Goal: Navigation & Orientation: Understand site structure

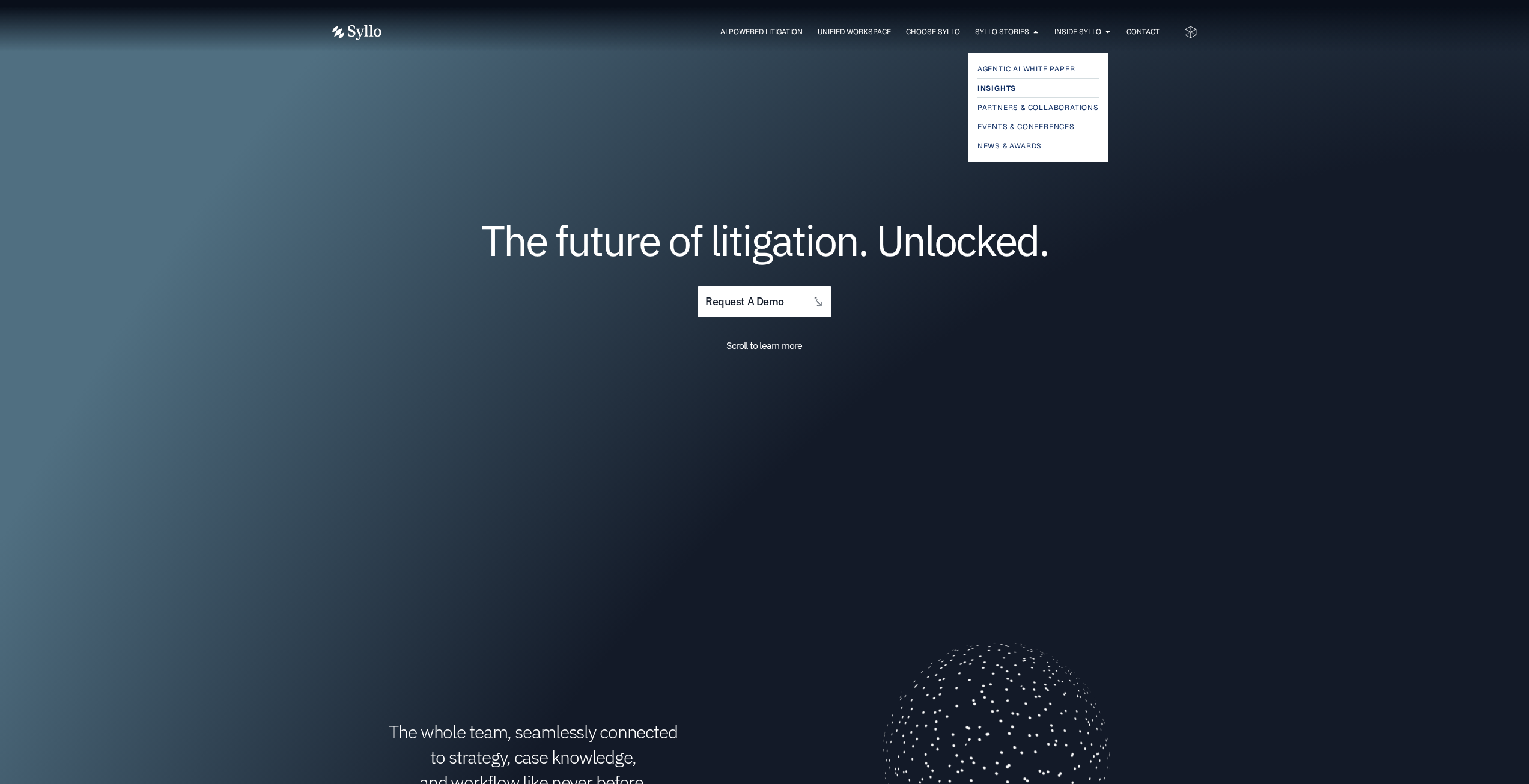
click at [1018, 92] on link "Insights" at bounding box center [1038, 88] width 121 height 15
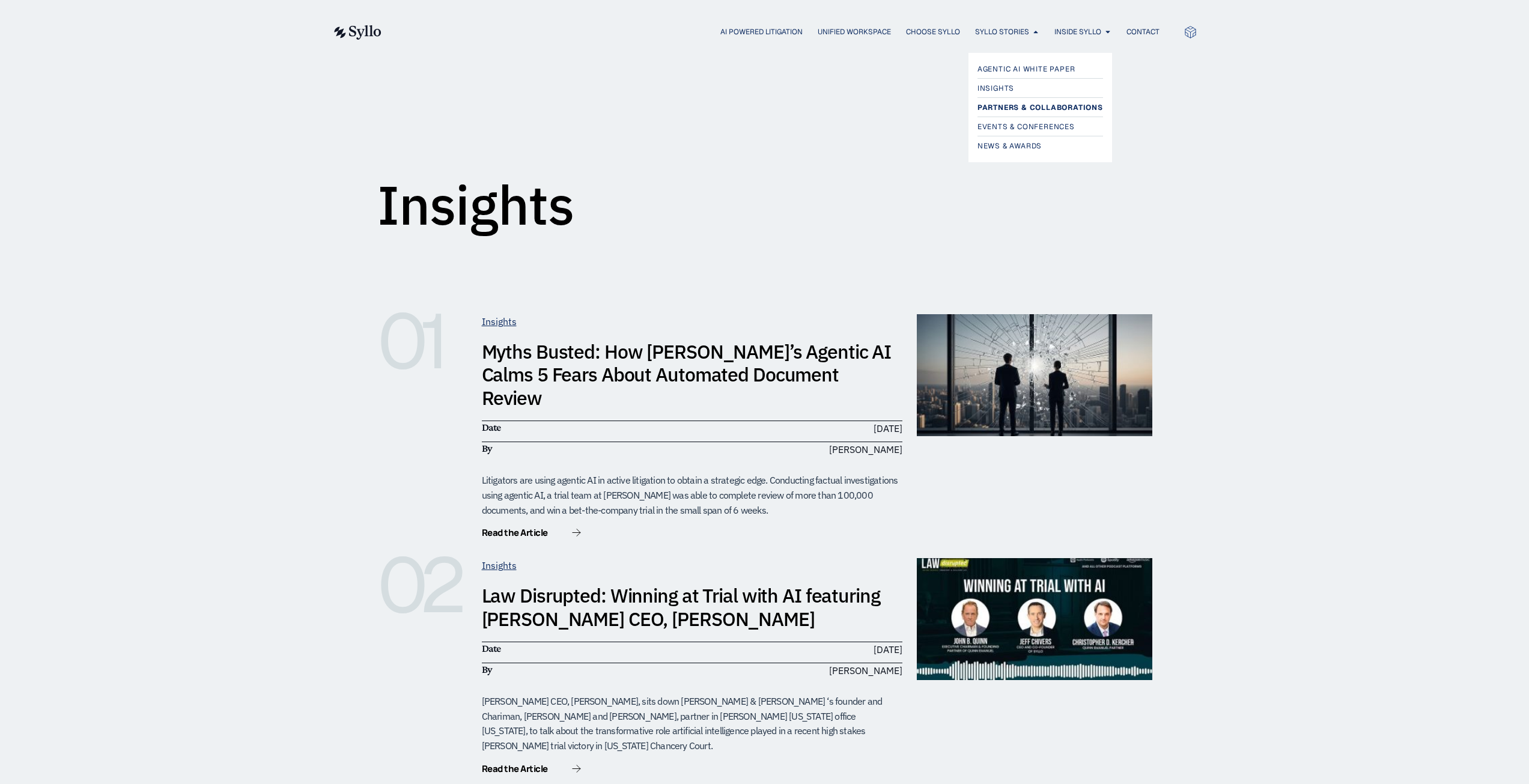
click at [1030, 108] on span "Partners & Collaborations" at bounding box center [1040, 107] width 126 height 15
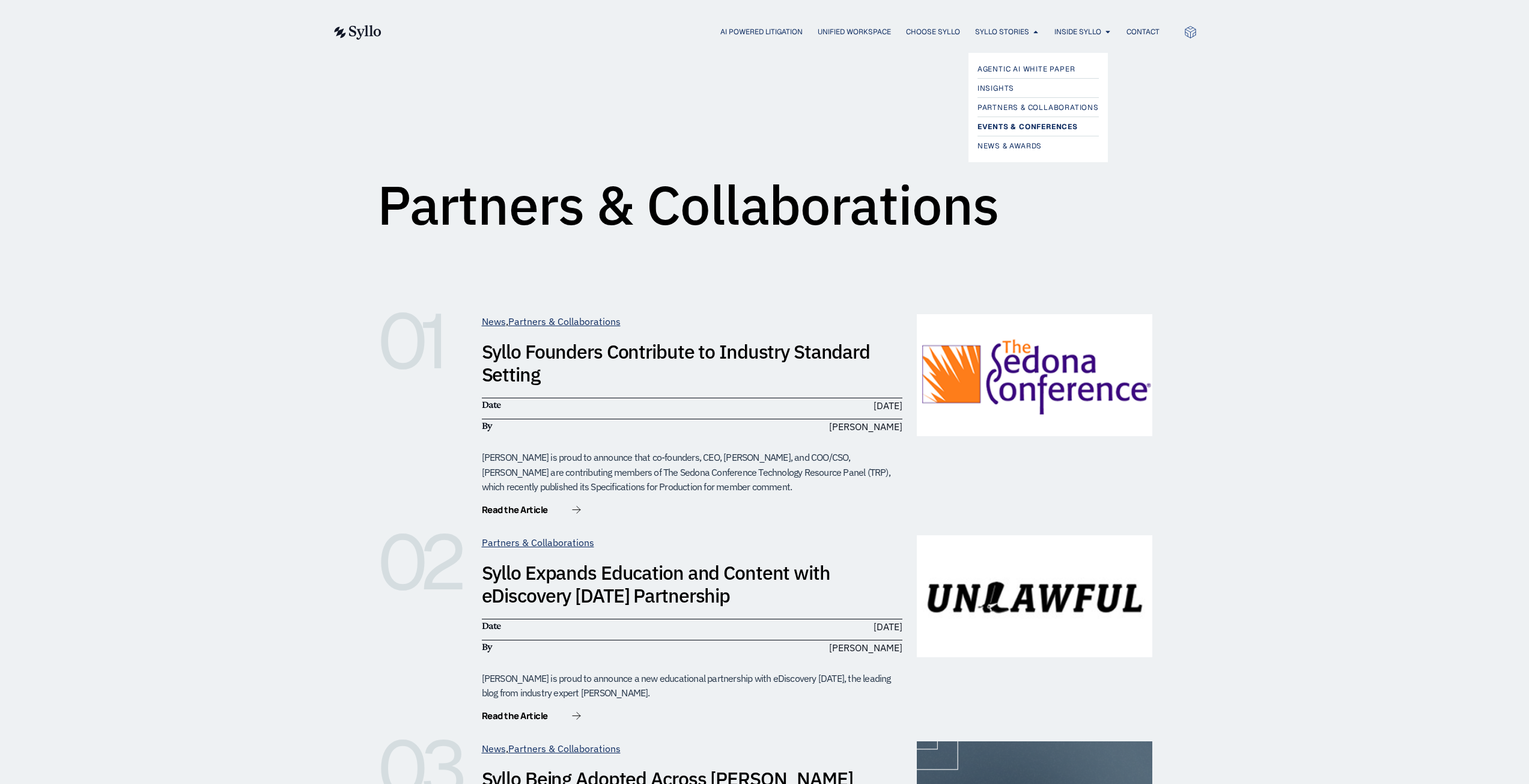
click at [1038, 127] on span "Events & Conferences" at bounding box center [1028, 126] width 100 height 15
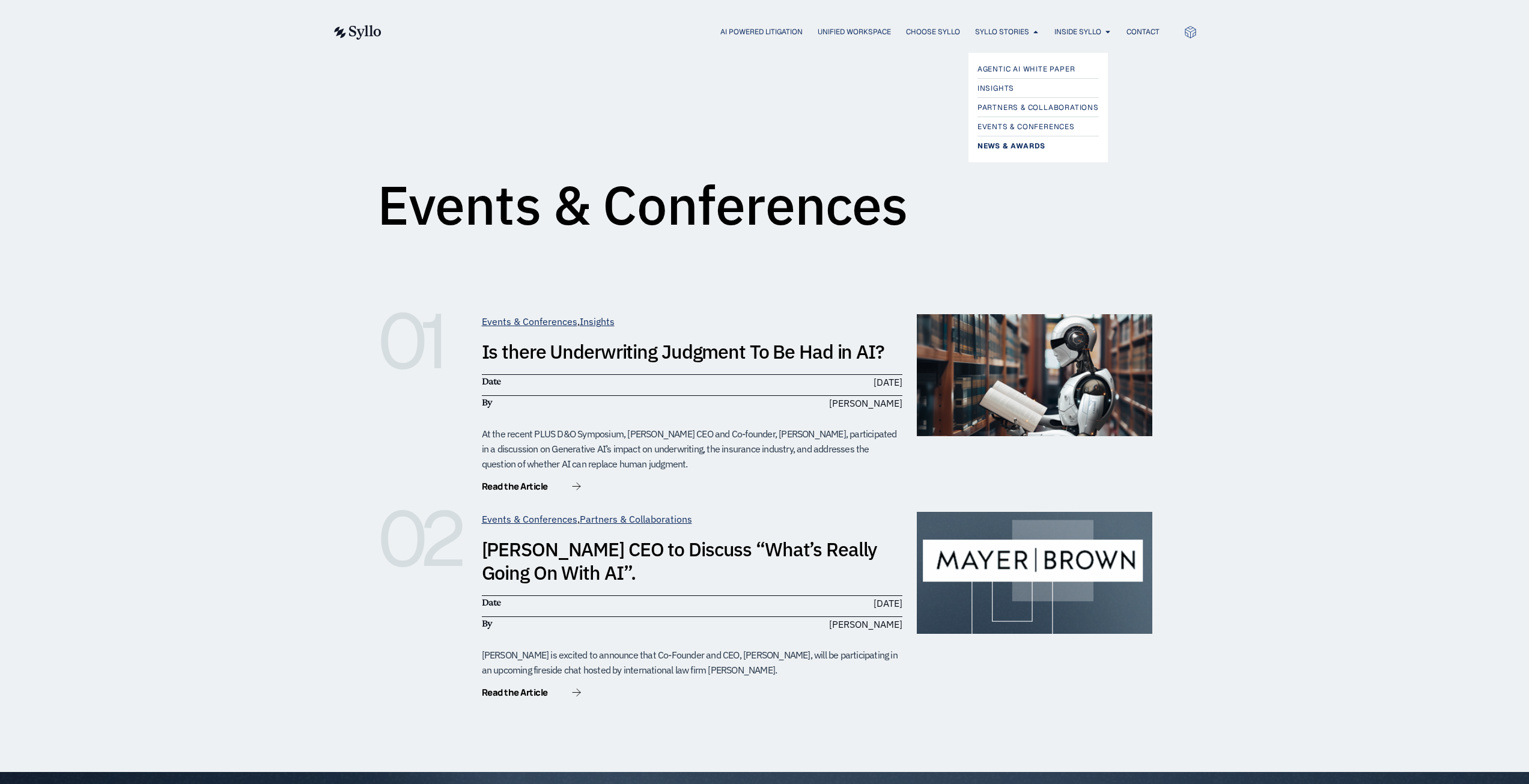
click at [1030, 148] on span "News & Awards" at bounding box center [1011, 145] width 68 height 15
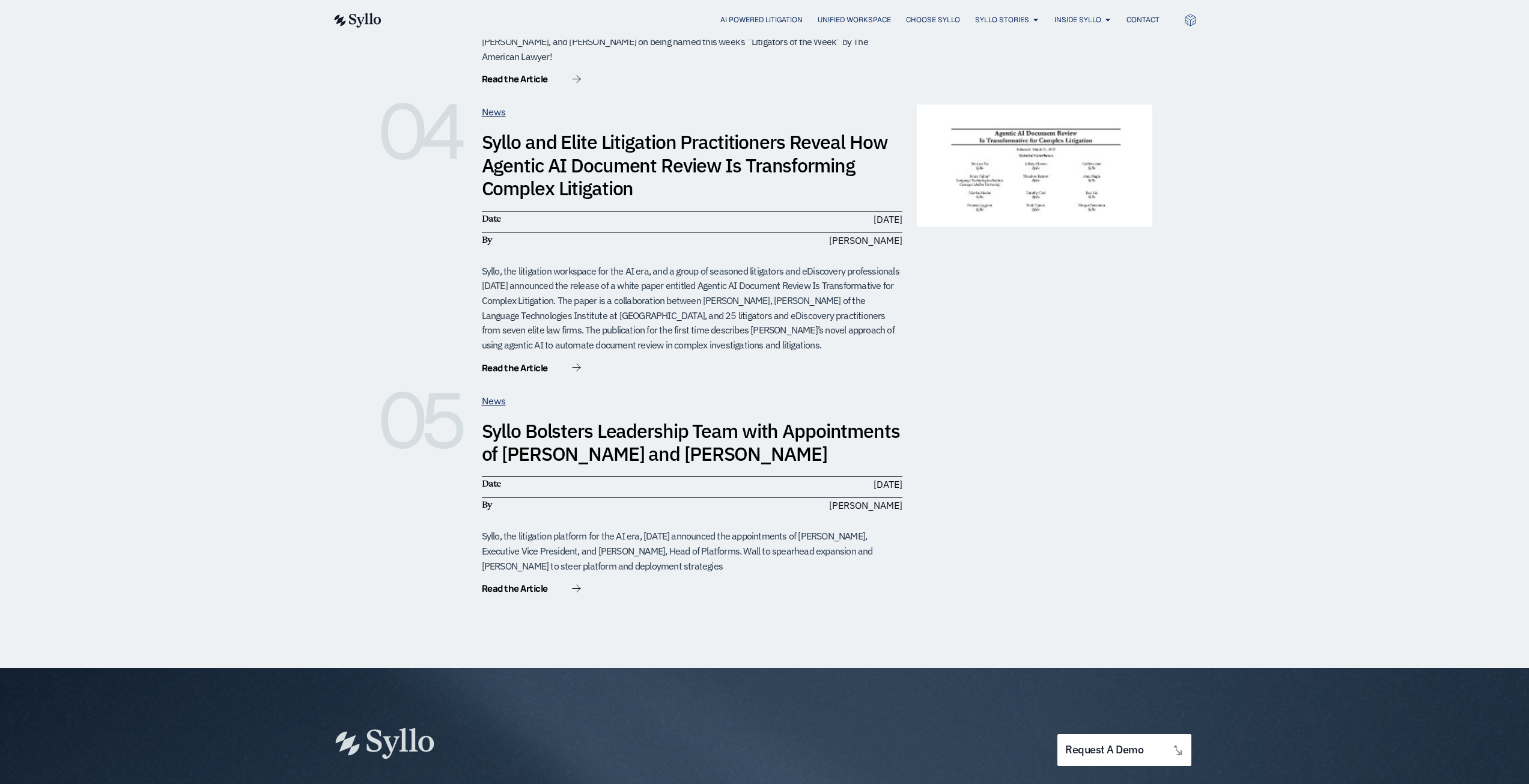
scroll to position [961, 0]
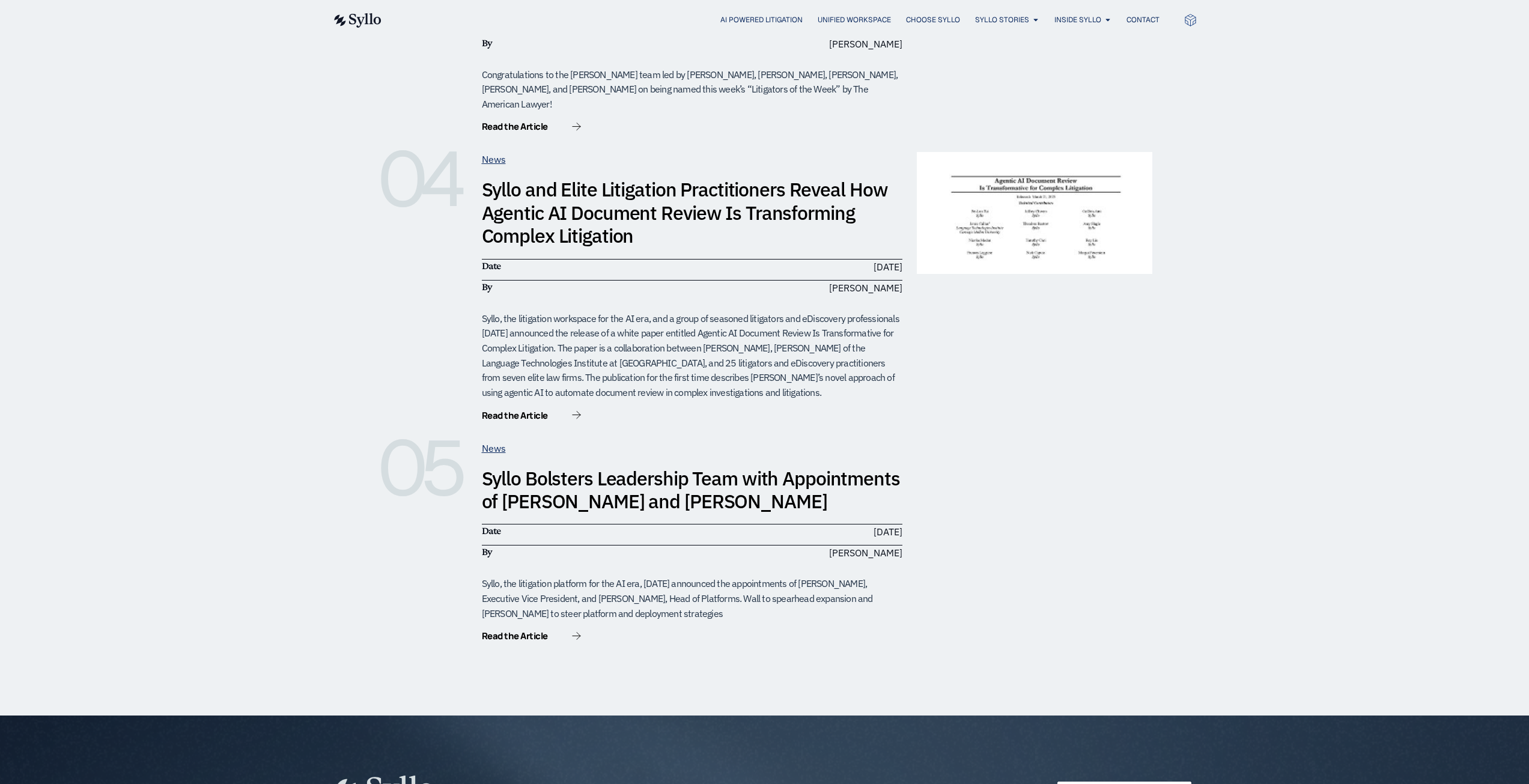
scroll to position [1081, 0]
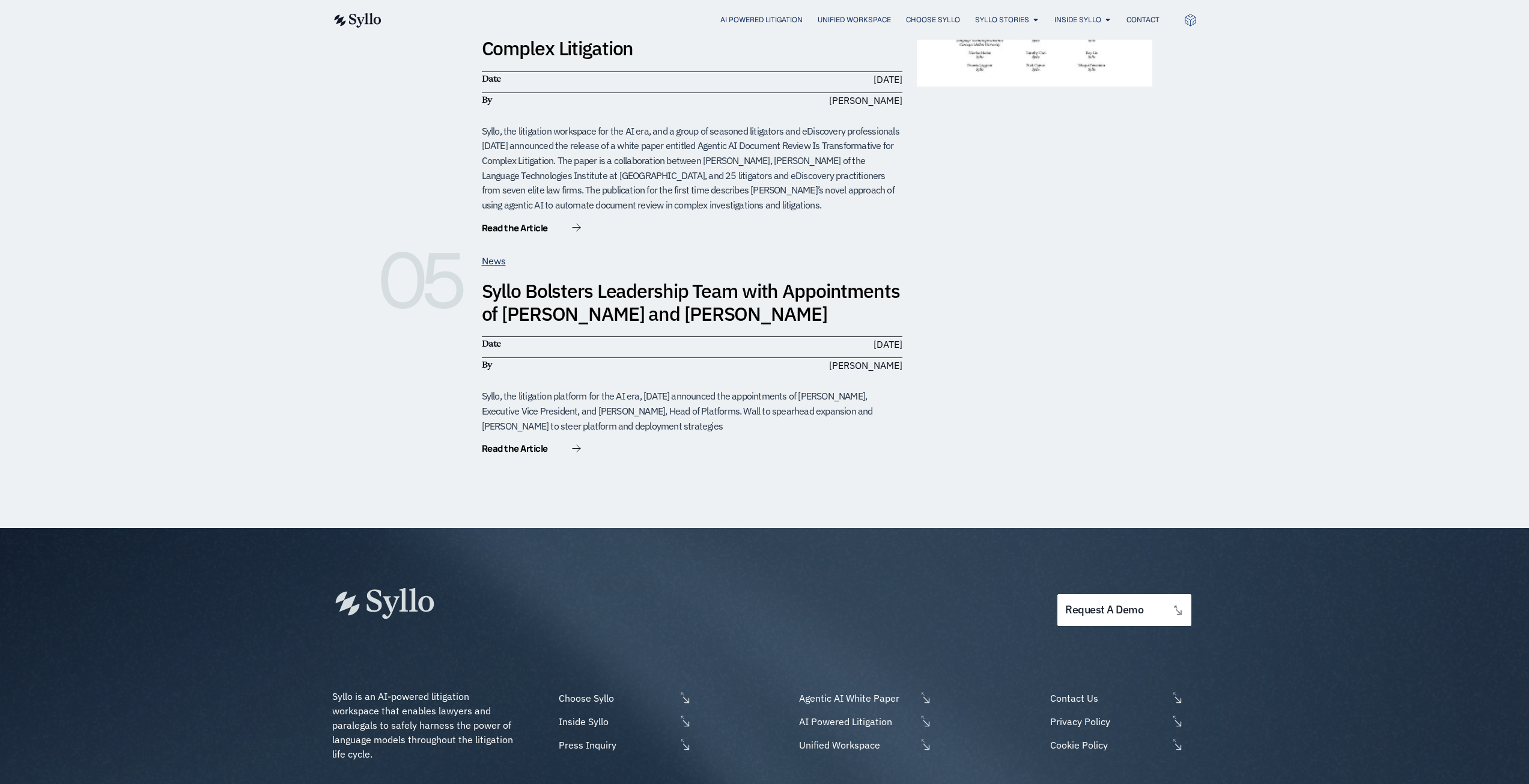
drag, startPoint x: 240, startPoint y: 206, endPoint x: 269, endPoint y: 212, distance: 29.6
